Goal: Task Accomplishment & Management: Use online tool/utility

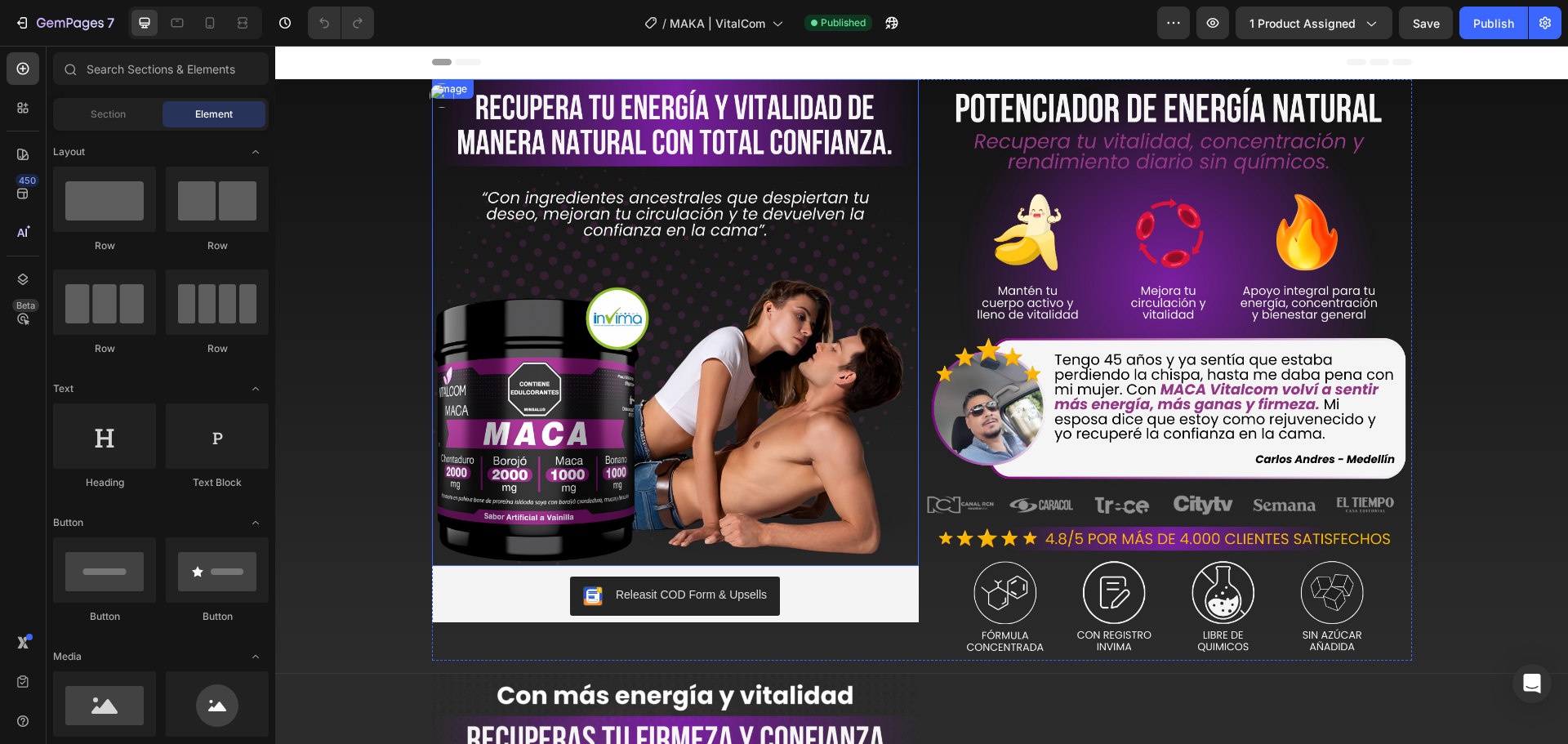
click at [682, 236] on img at bounding box center [675, 323] width 486 height 486
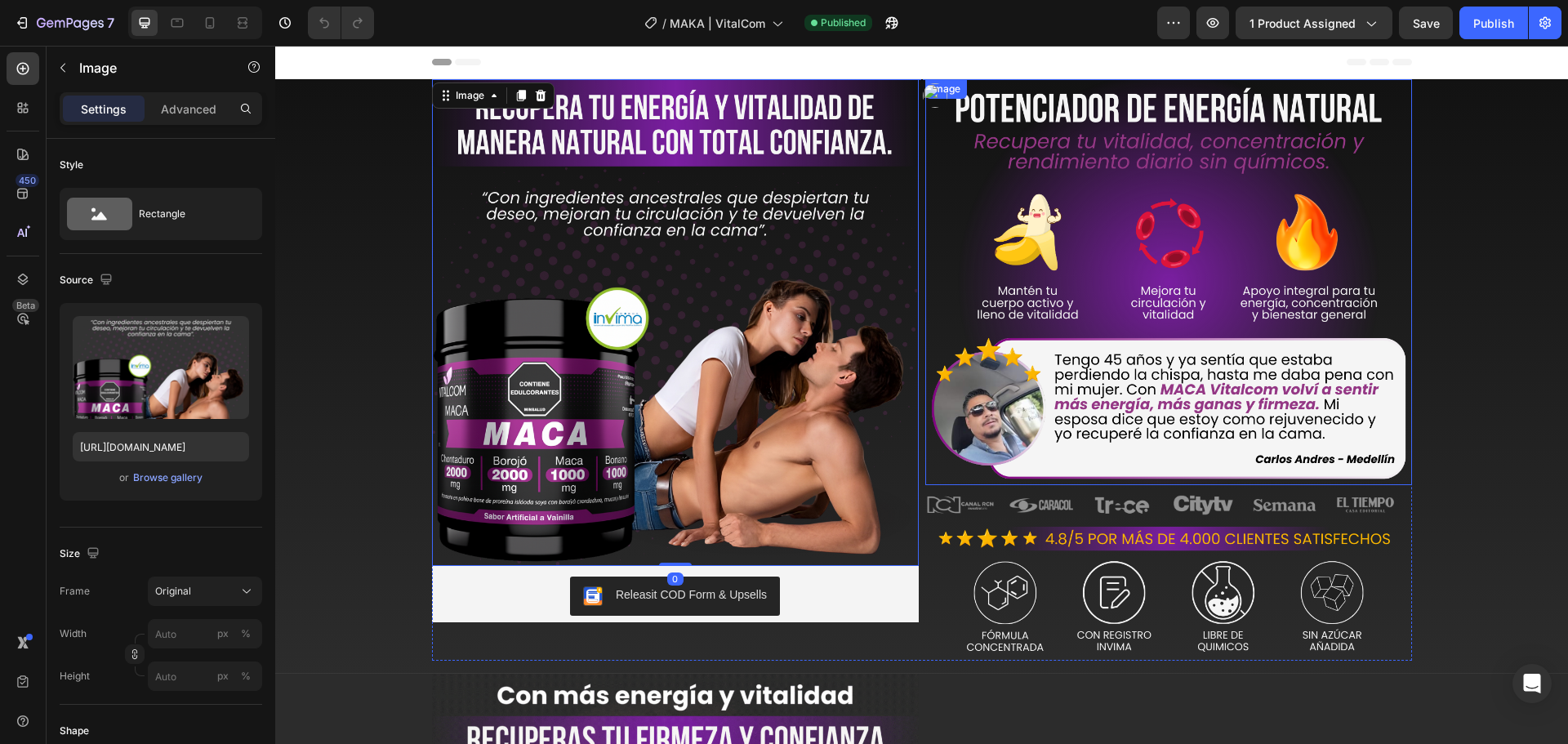
click at [1045, 229] on img at bounding box center [1169, 282] width 486 height 406
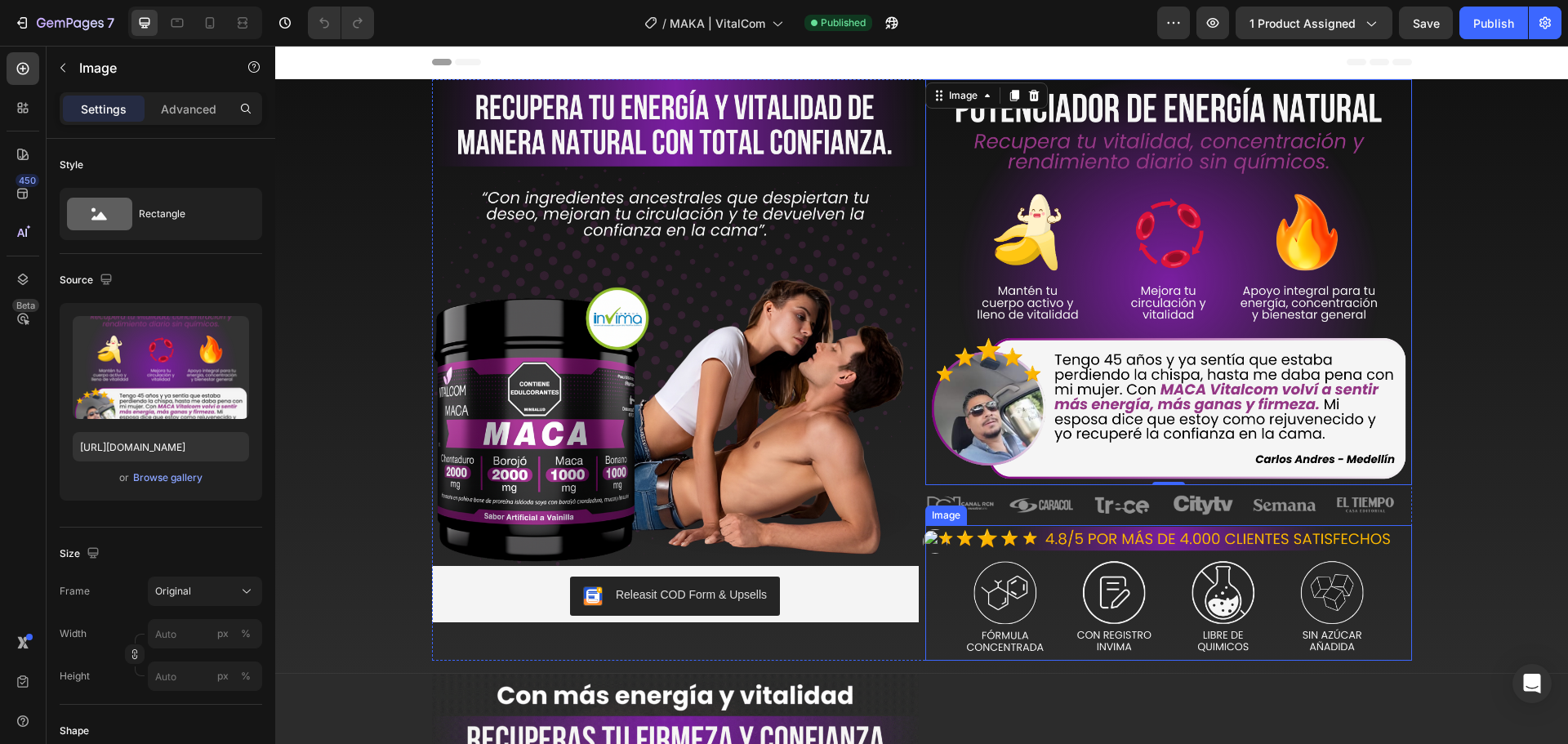
click at [1068, 549] on img at bounding box center [1169, 593] width 486 height 136
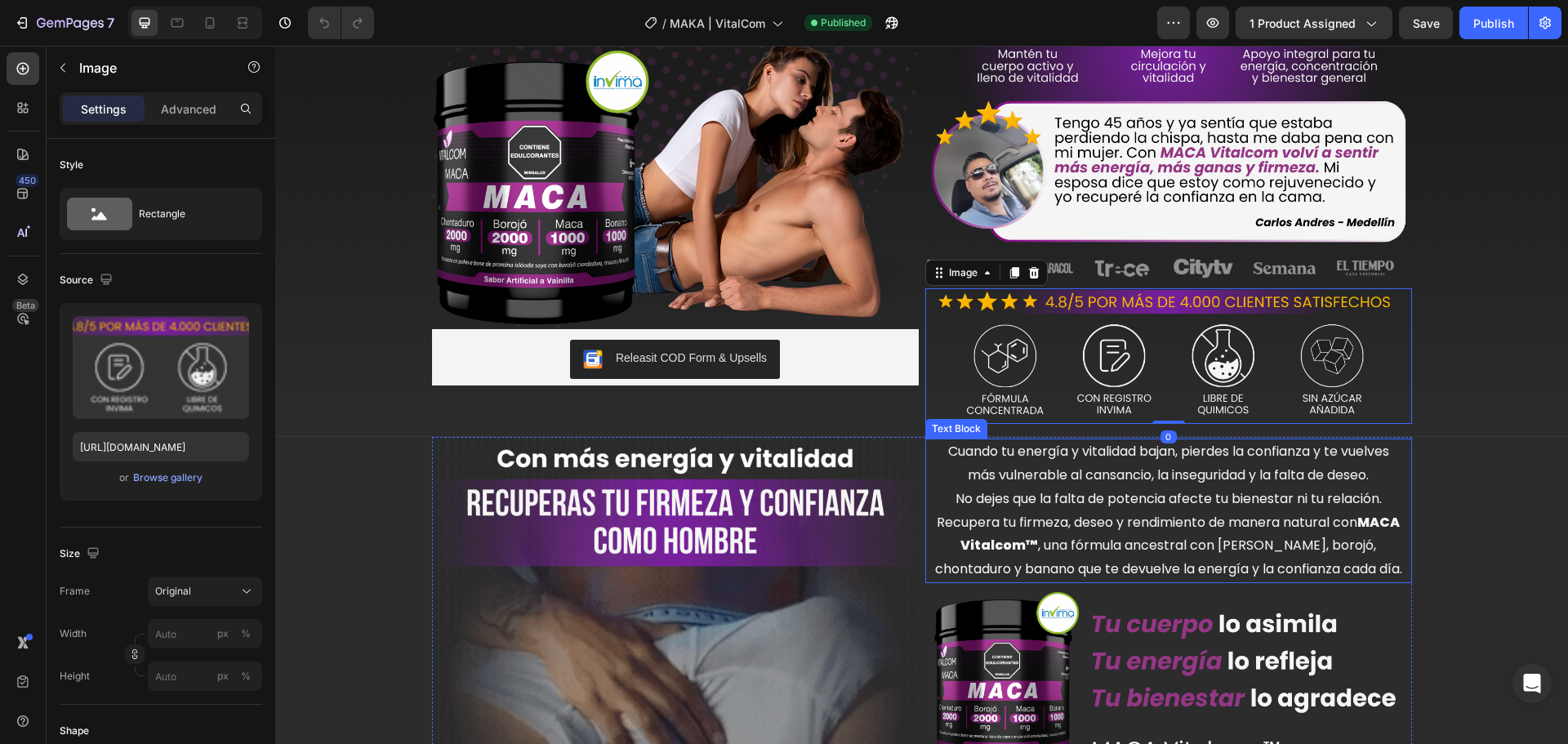
scroll to position [238, 0]
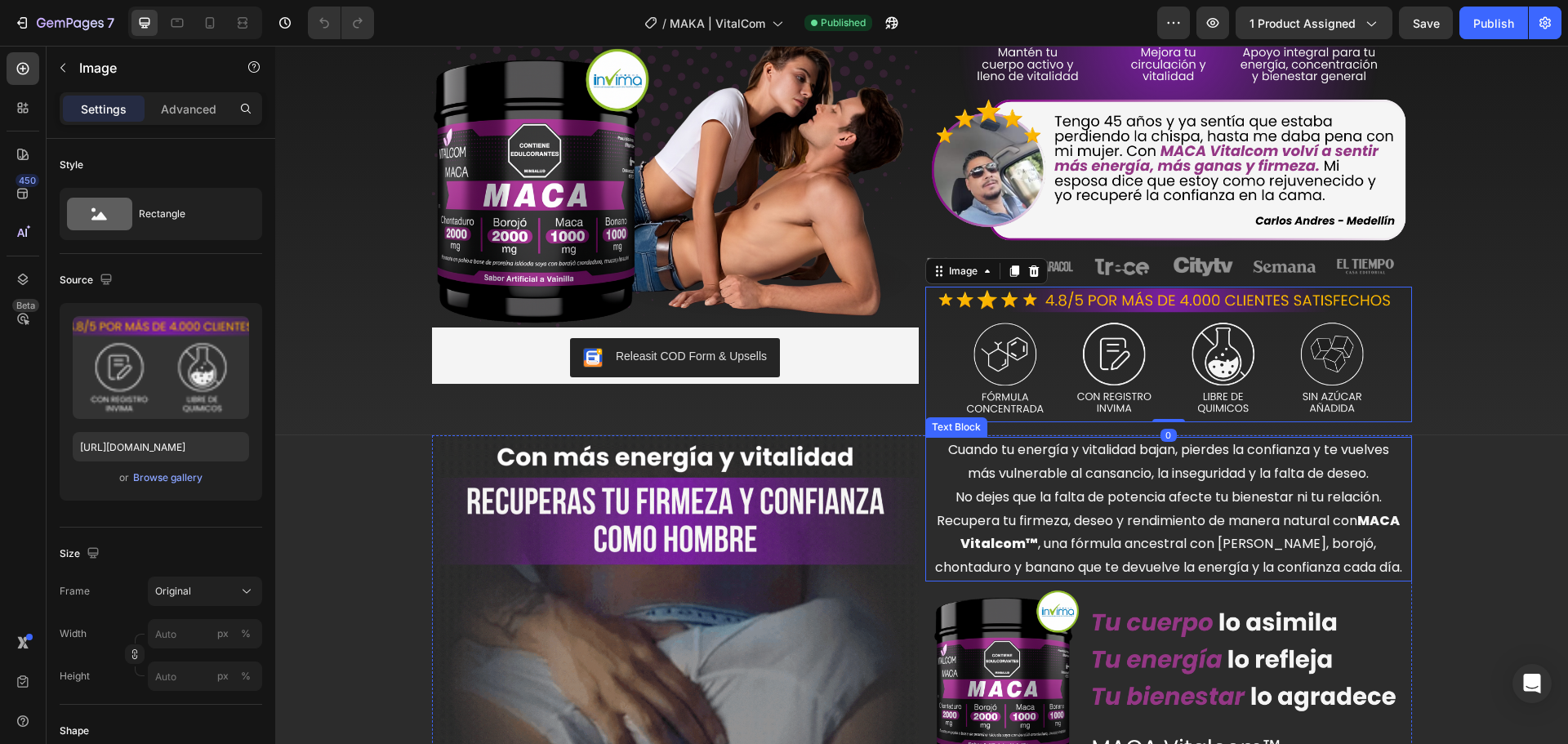
click at [1005, 505] on p "Cuando tu energía y vitalidad bajan, pierdes la confianza y te vuelves más vuln…" at bounding box center [1168, 508] width 467 height 141
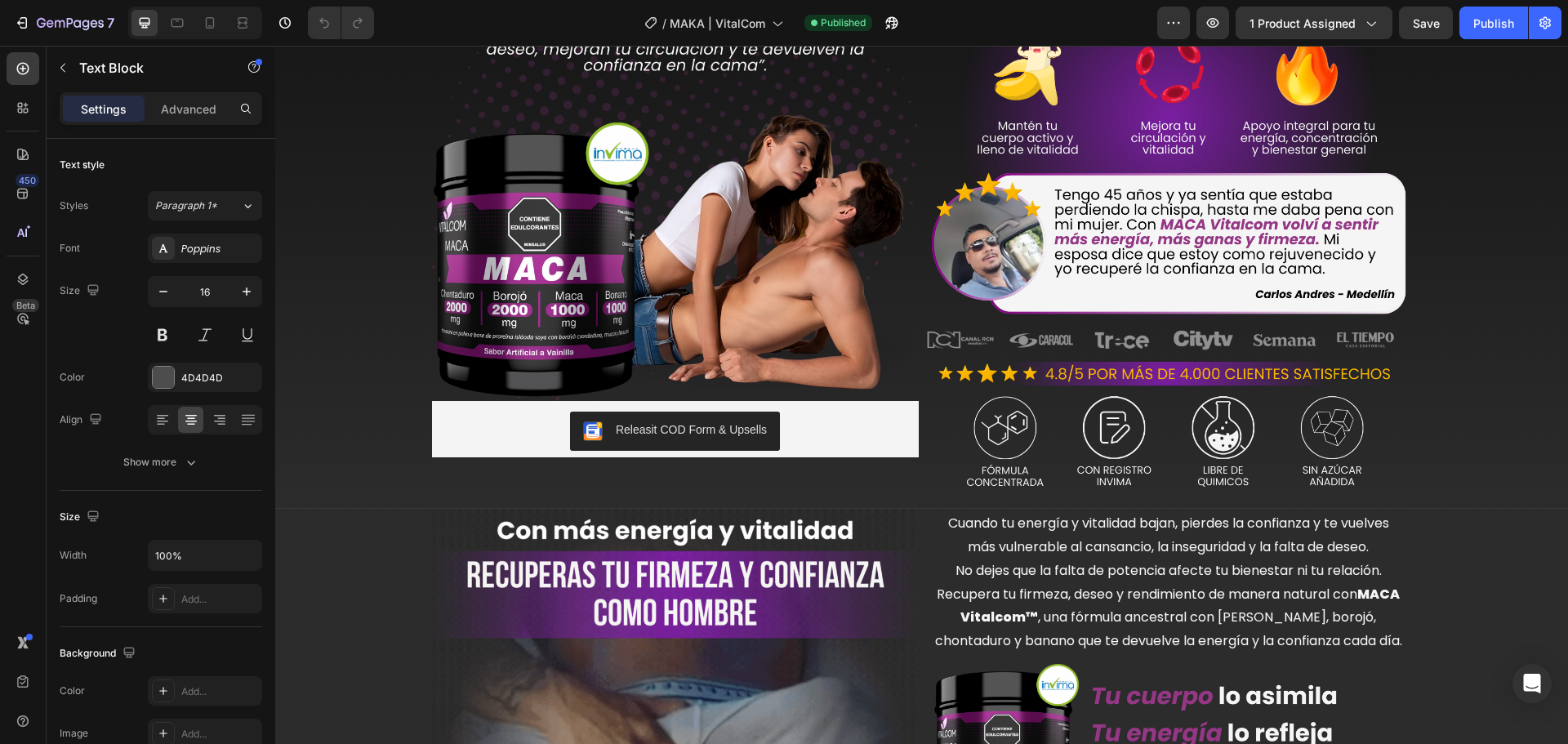
scroll to position [0, 0]
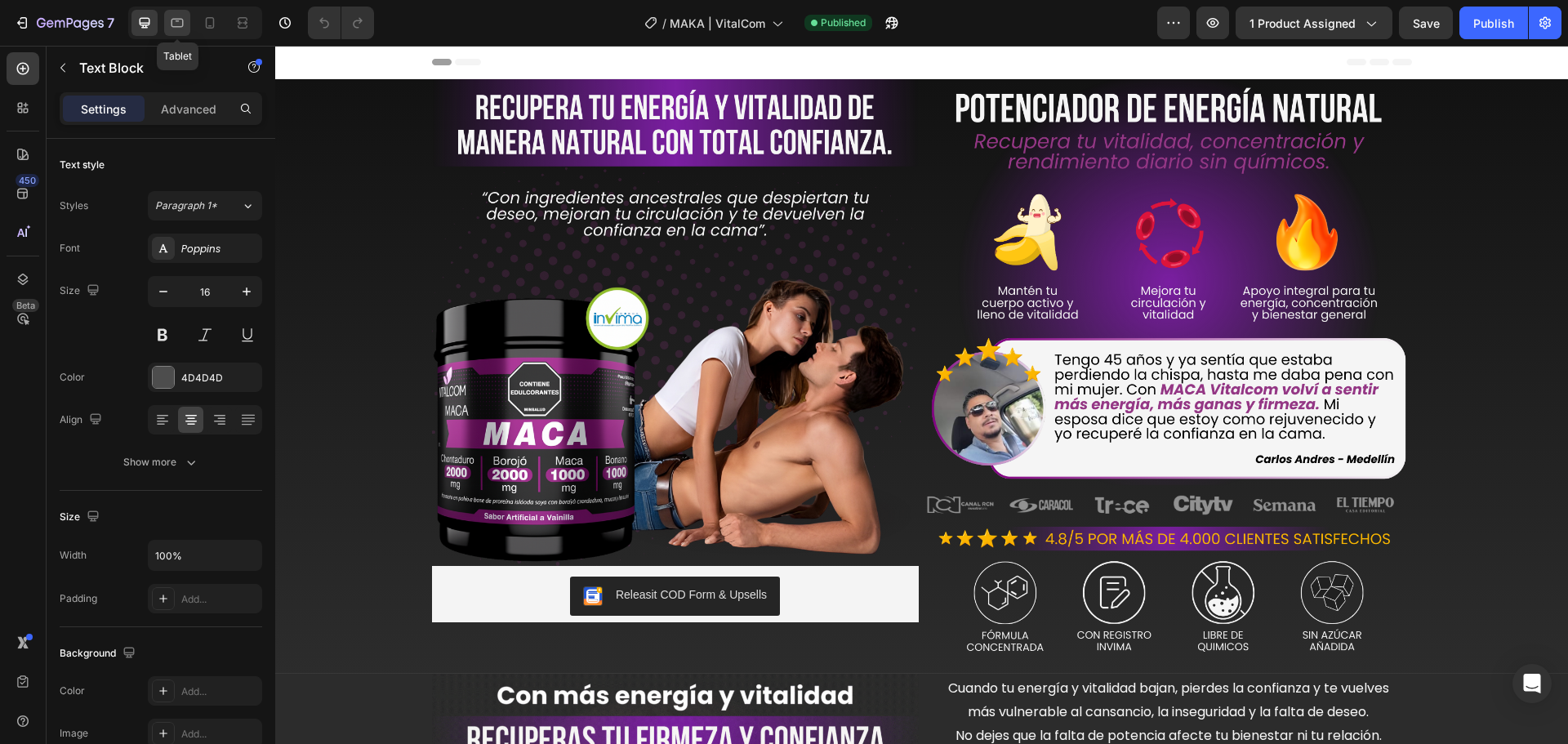
click at [187, 25] on div at bounding box center [176, 23] width 26 height 26
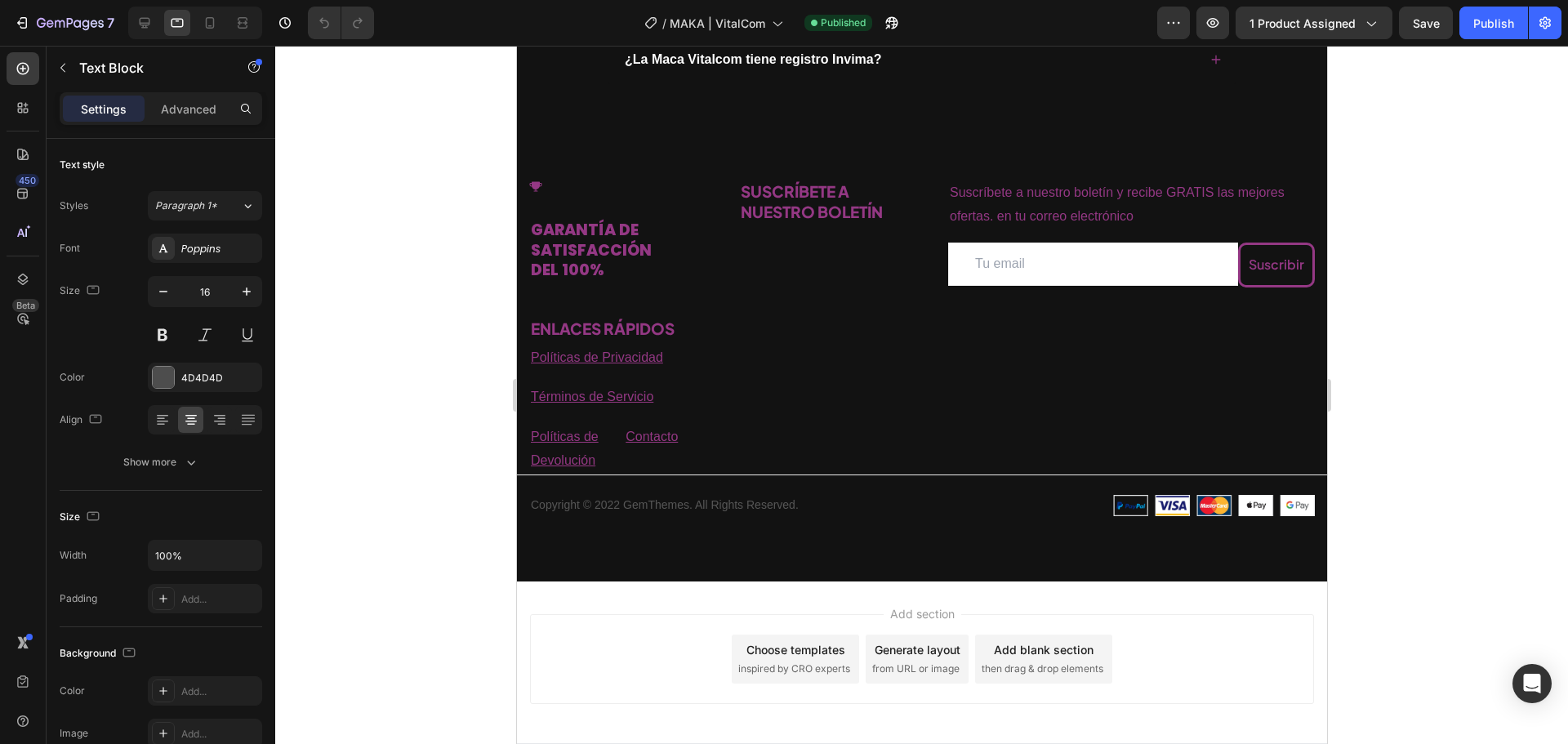
scroll to position [3931, 0]
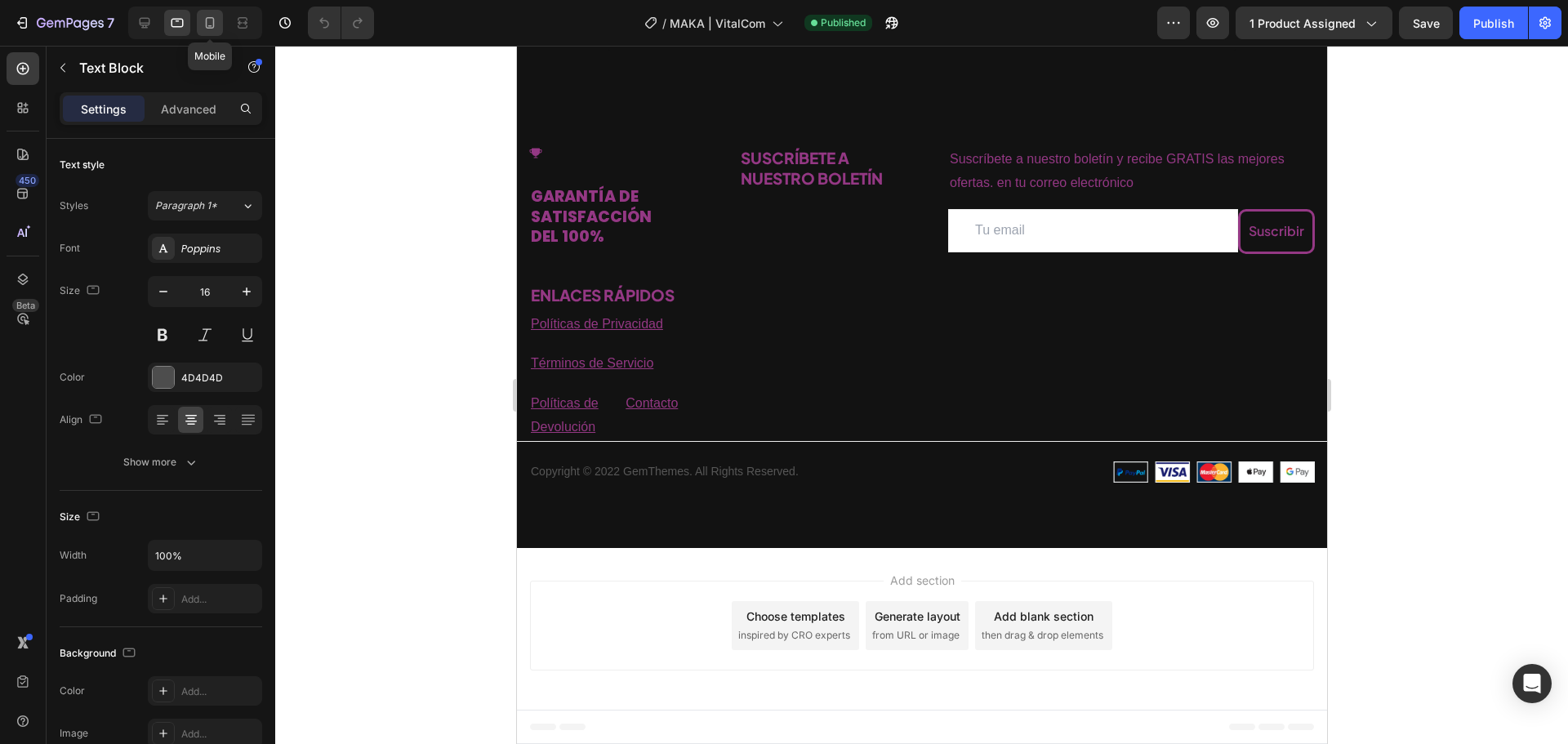
click at [212, 30] on icon at bounding box center [209, 22] width 16 height 16
type input "14"
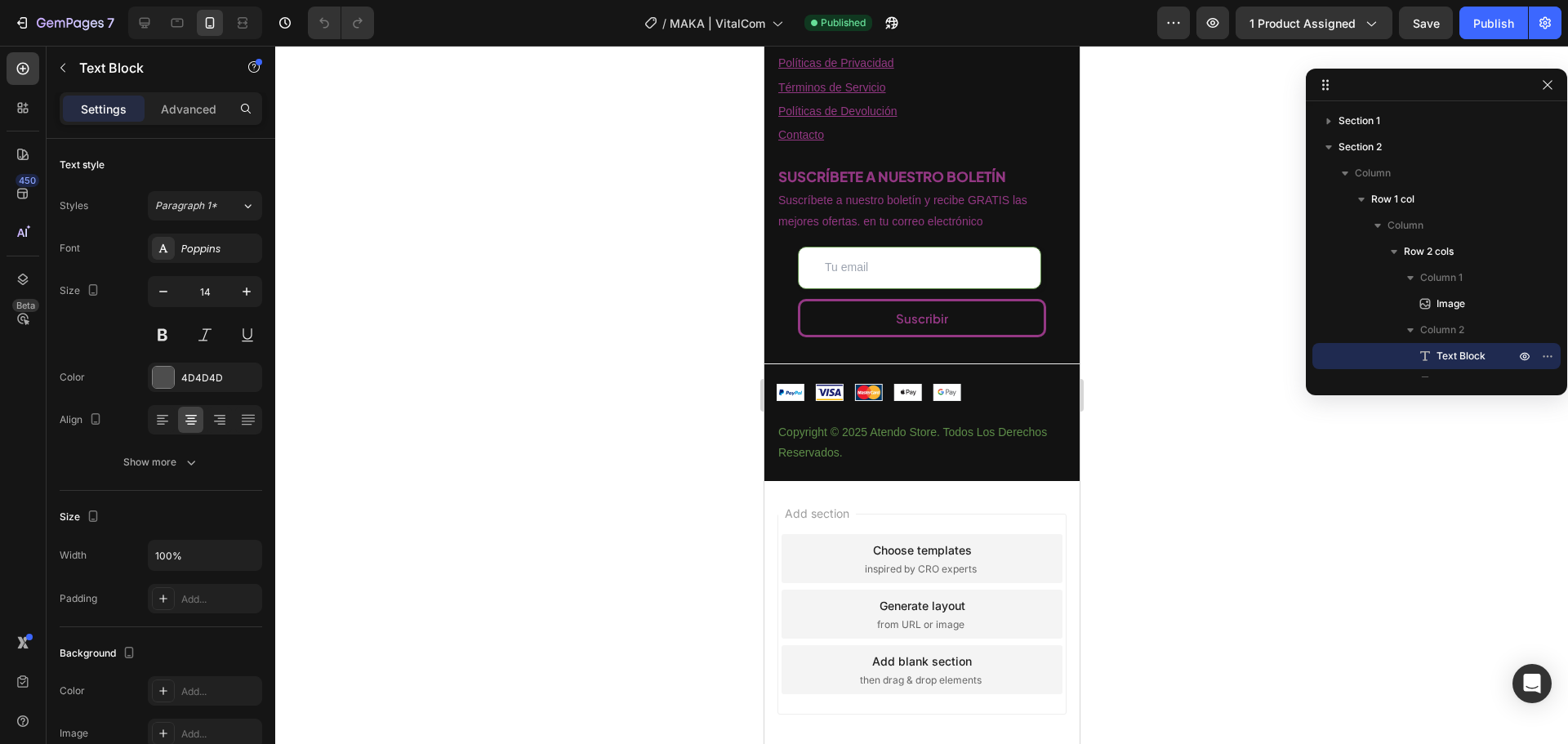
scroll to position [4671, 0]
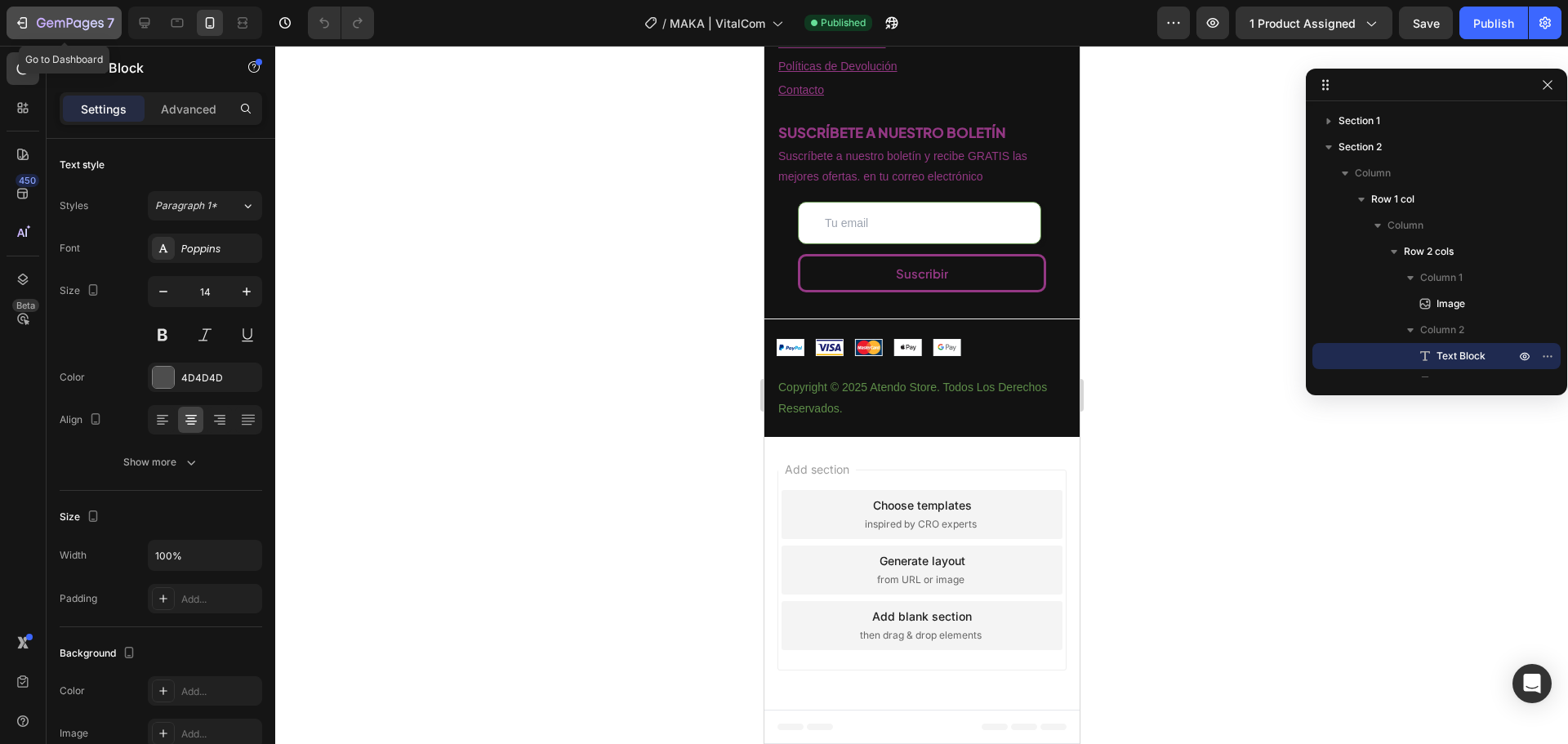
click at [19, 20] on icon "button" at bounding box center [21, 22] width 16 height 16
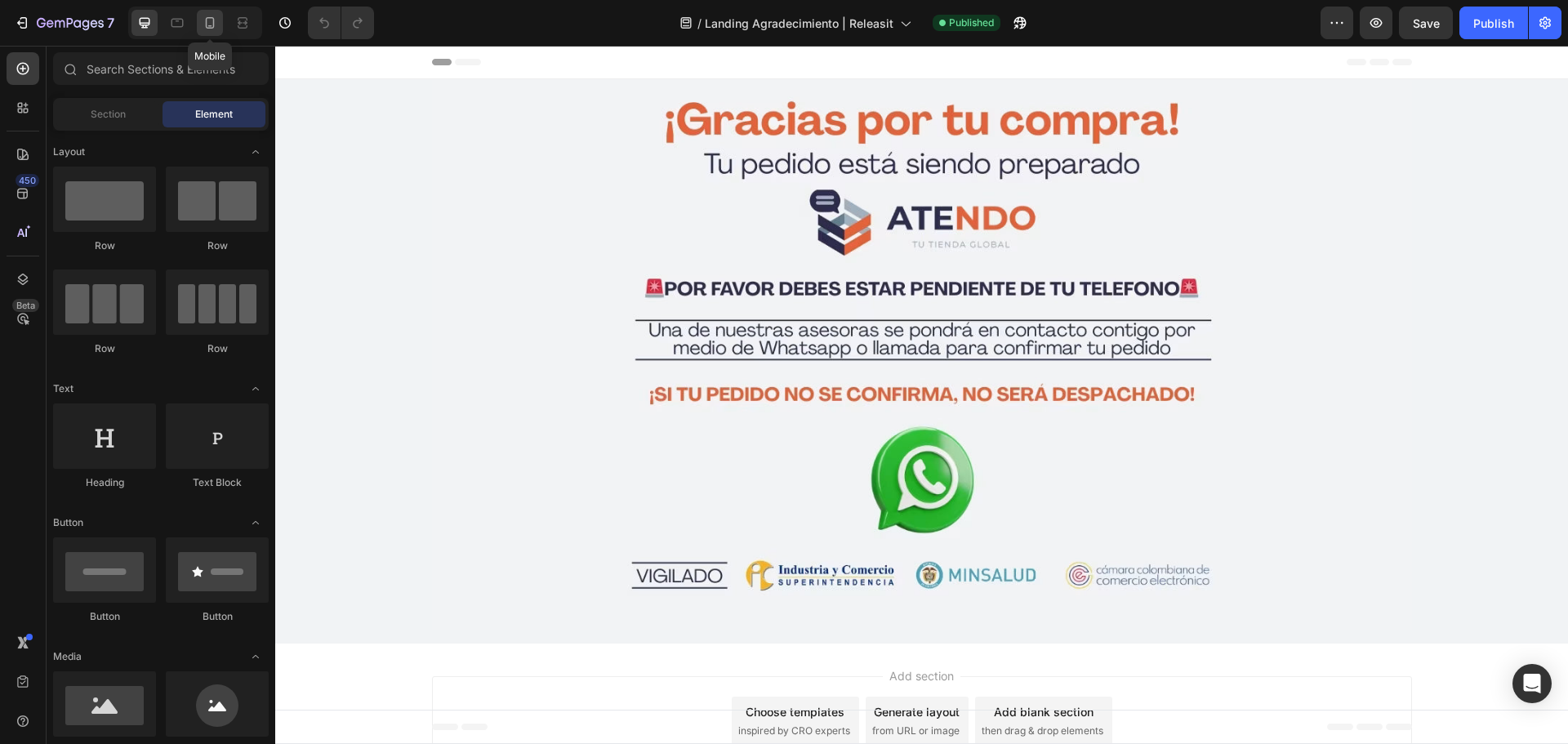
click at [207, 27] on icon at bounding box center [210, 23] width 9 height 12
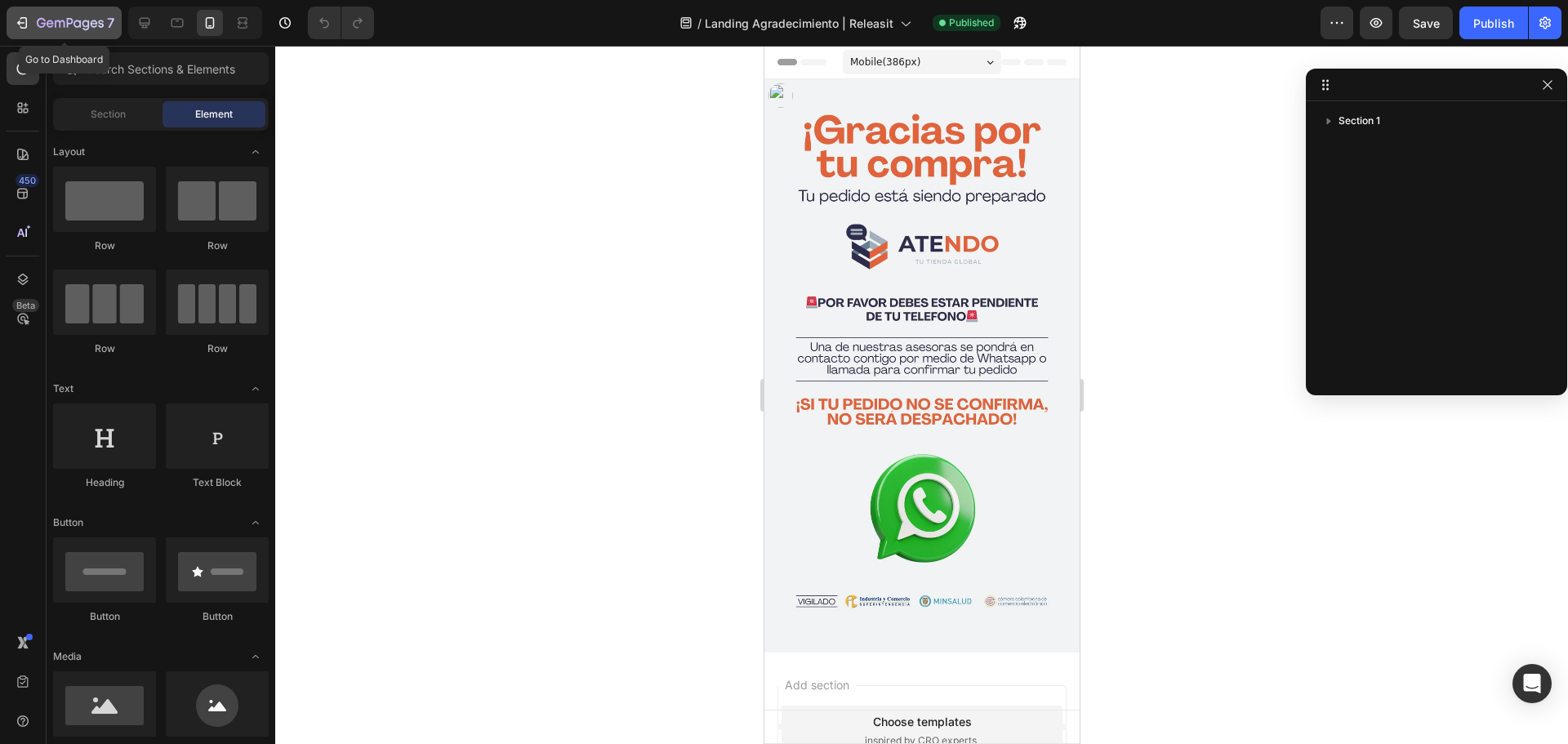
click at [46, 30] on icon "button" at bounding box center [70, 24] width 67 height 14
